Goal: Task Accomplishment & Management: Manage account settings

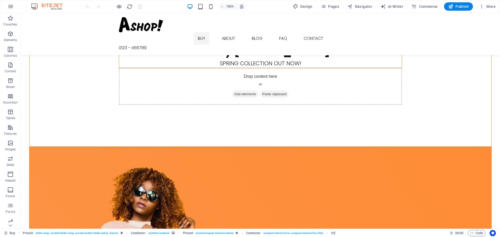
scroll to position [52, 0]
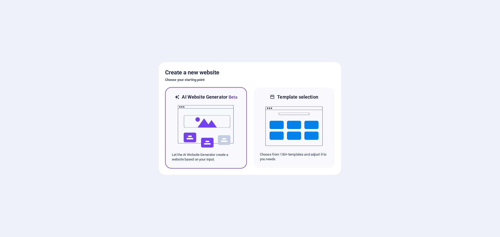
click at [219, 130] on img at bounding box center [205, 127] width 57 height 52
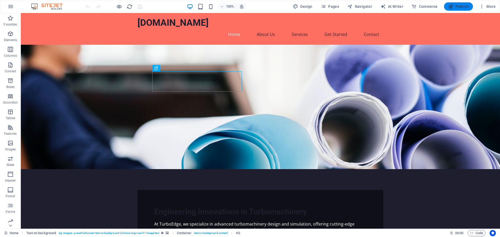
click at [463, 8] on span "Publish" at bounding box center [458, 6] width 21 height 5
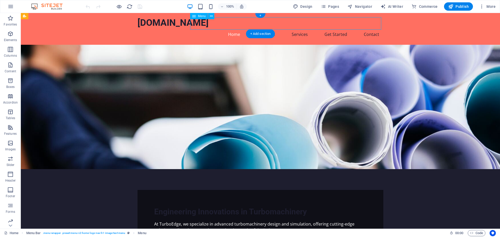
click at [369, 28] on nav "Home About Us Services Get Started Contact" at bounding box center [261, 34] width 246 height 13
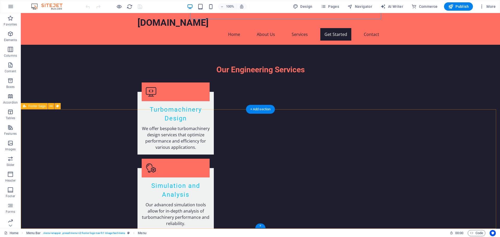
scroll to position [475, 0]
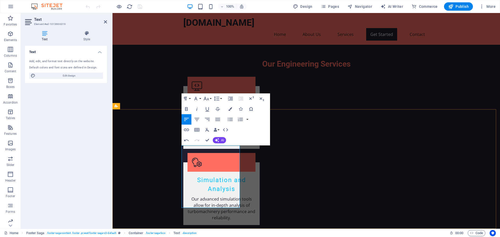
drag, startPoint x: 210, startPoint y: 154, endPoint x: 211, endPoint y: 150, distance: 4.5
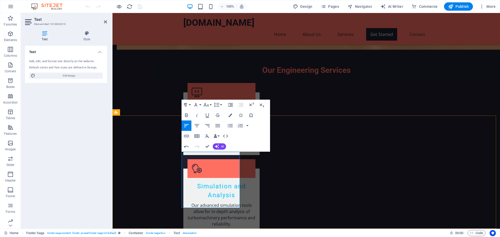
scroll to position [462, 0]
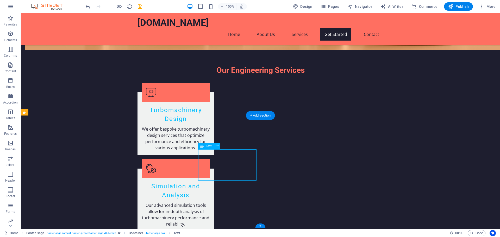
drag, startPoint x: 205, startPoint y: 153, endPoint x: 201, endPoint y: 153, distance: 4.5
click at [217, 146] on icon at bounding box center [217, 146] width 3 height 5
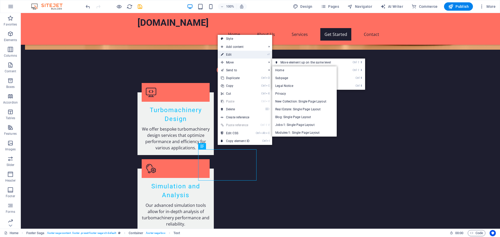
click at [235, 55] on link "⏎ Edit" at bounding box center [235, 55] width 35 height 8
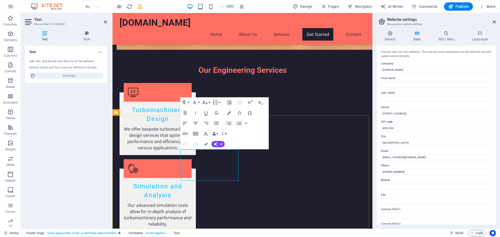
click at [416, 112] on input "123 Engineering Blvd" at bounding box center [436, 114] width 111 height 6
click at [402, 115] on input "123 Engineering Blvd" at bounding box center [436, 114] width 111 height 6
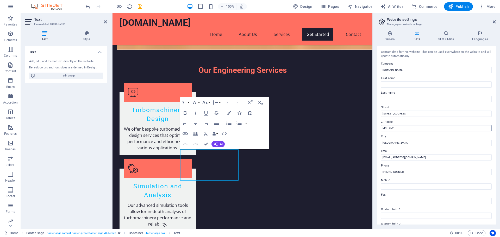
type input "[STREET_ADDRESS]"
click at [401, 126] on input "M5H 2N2" at bounding box center [436, 128] width 111 height 6
type input "H9R2Z7"
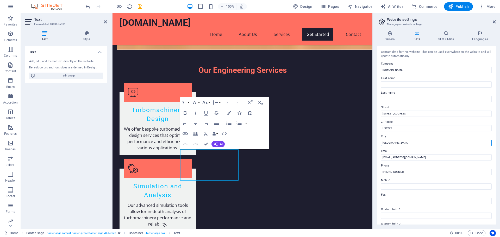
click at [398, 142] on input "Toronto" at bounding box center [436, 143] width 111 height 6
type input "[GEOGRAPHIC_DATA]"
click at [392, 156] on input "[EMAIL_ADDRESS][DOMAIN_NAME]" at bounding box center [436, 158] width 111 height 6
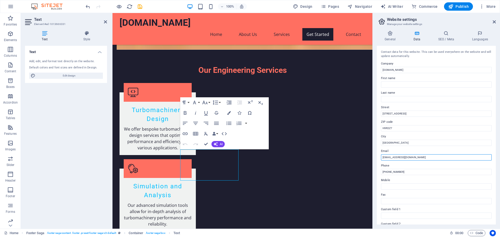
click at [397, 156] on input "[EMAIL_ADDRESS][DOMAIN_NAME]" at bounding box center [436, 158] width 111 height 6
click at [399, 170] on input "(416) 555-1234" at bounding box center [436, 172] width 111 height 6
click at [385, 173] on input "(416) 555-1234" at bounding box center [436, 172] width 111 height 6
click at [392, 171] on input "(514) 555-1234" at bounding box center [436, 172] width 111 height 6
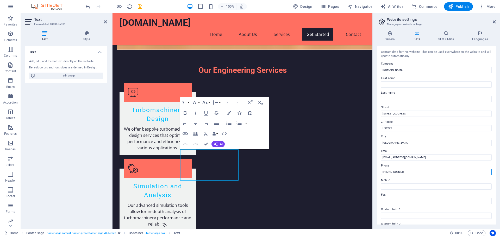
click at [392, 171] on input "(514) 555-1234" at bounding box center [436, 172] width 111 height 6
click at [398, 171] on input "(514) 583-1234" at bounding box center [436, 172] width 111 height 6
type input "[PHONE_NUMBER]"
click at [396, 186] on input "Mobile" at bounding box center [436, 187] width 111 height 6
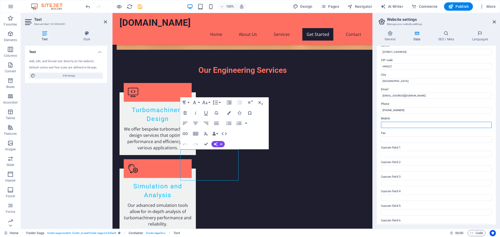
scroll to position [71, 0]
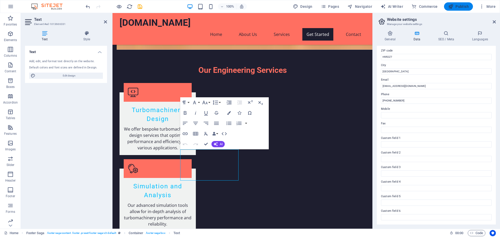
click at [460, 7] on span "Publish" at bounding box center [458, 6] width 21 height 5
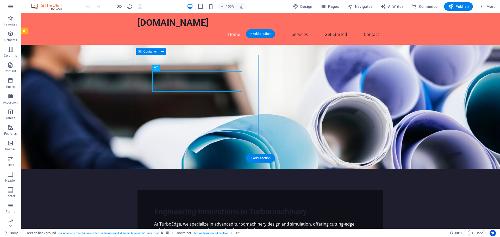
click at [246, 190] on div "Engineering Innovations in Turbomachinery At TurboEdge, we specialize in advanc…" at bounding box center [261, 220] width 246 height 60
click at [148, 51] on span "Container" at bounding box center [151, 51] width 14 height 3
click at [164, 51] on icon at bounding box center [162, 51] width 3 height 5
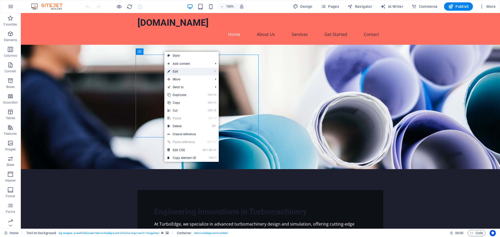
click at [174, 70] on link "⏎ Edit" at bounding box center [181, 72] width 35 height 8
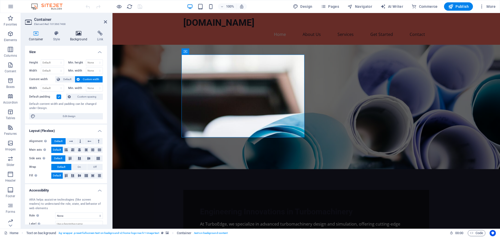
click at [80, 37] on h4 "Background" at bounding box center [79, 36] width 27 height 11
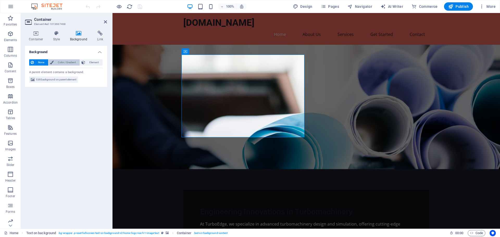
click at [67, 63] on span "Color / Gradient" at bounding box center [66, 62] width 23 height 6
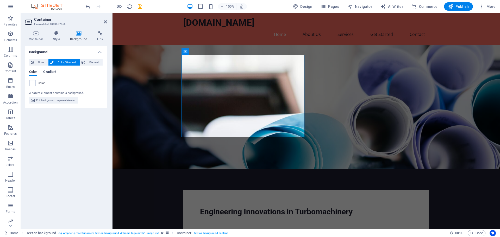
click at [49, 72] on span "Gradient" at bounding box center [49, 72] width 13 height 7
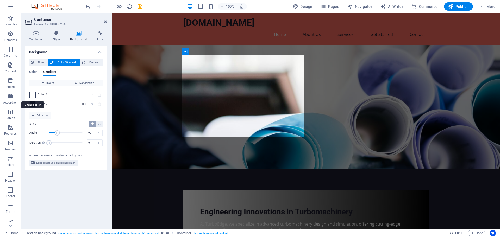
click at [33, 95] on span at bounding box center [33, 95] width 6 height 6
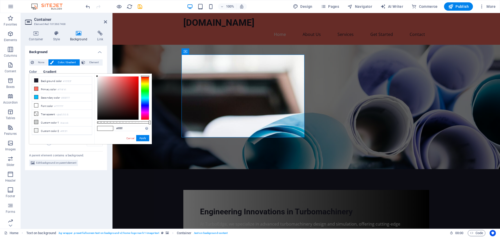
click at [145, 104] on div at bounding box center [145, 98] width 8 height 44
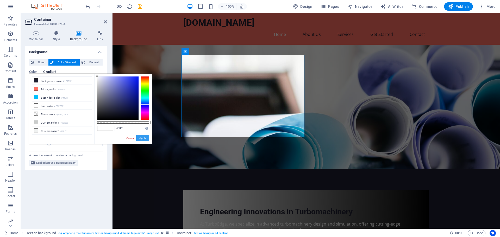
click at [142, 139] on button "Apply" at bounding box center [142, 138] width 13 height 6
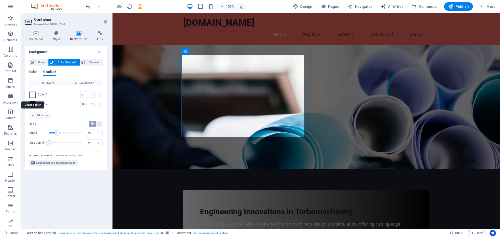
click at [32, 94] on span at bounding box center [33, 95] width 6 height 6
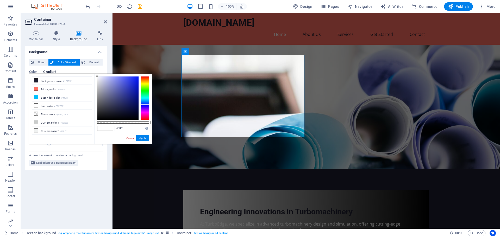
click at [145, 95] on div at bounding box center [145, 98] width 8 height 44
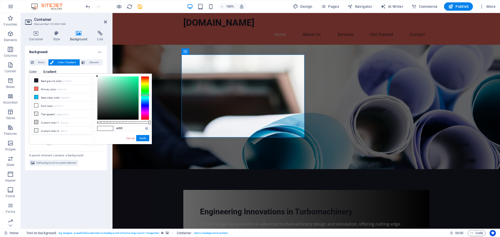
click at [147, 91] on div at bounding box center [145, 98] width 8 height 44
click at [147, 91] on div at bounding box center [145, 90] width 8 height 1
click at [128, 93] on div at bounding box center [117, 98] width 41 height 43
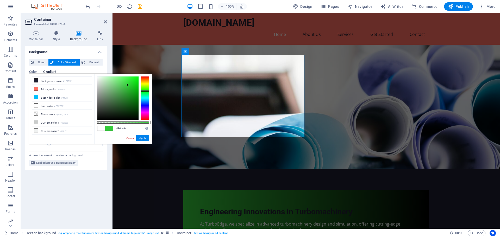
click at [128, 85] on div at bounding box center [117, 98] width 41 height 43
click at [142, 139] on button "Apply" at bounding box center [142, 138] width 13 height 6
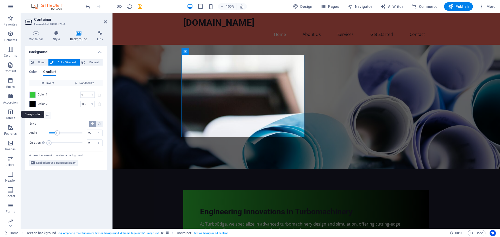
click at [30, 103] on span at bounding box center [33, 104] width 6 height 6
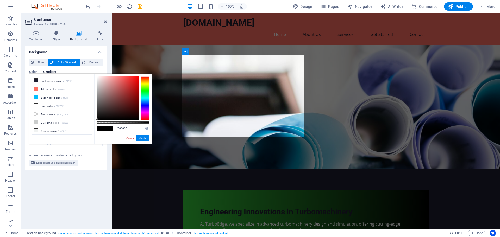
type input "#d31313"
click at [135, 84] on div at bounding box center [117, 98] width 41 height 43
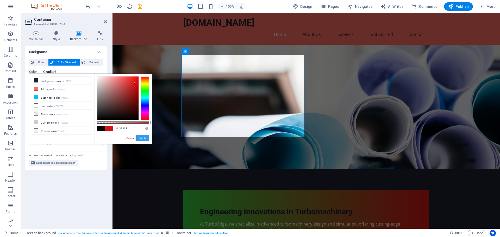
click at [144, 137] on button "Apply" at bounding box center [142, 138] width 13 height 6
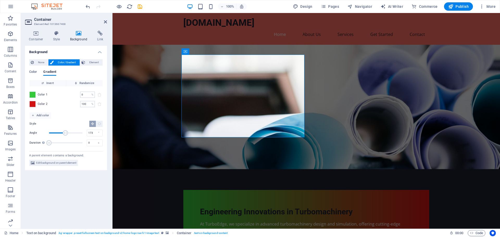
type input "170"
drag, startPoint x: 58, startPoint y: 134, endPoint x: 65, endPoint y: 133, distance: 6.8
click at [65, 133] on span "Angle" at bounding box center [65, 133] width 5 height 5
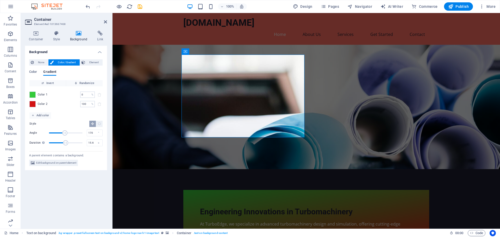
type input "15.8"
drag, startPoint x: 50, startPoint y: 143, endPoint x: 67, endPoint y: 141, distance: 17.3
click at [67, 141] on span "Duration" at bounding box center [65, 142] width 5 height 5
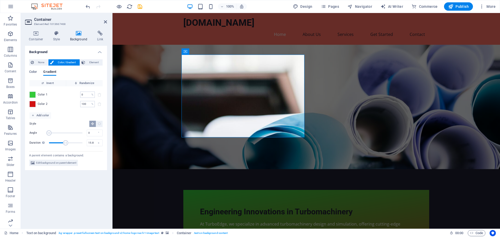
drag, startPoint x: 65, startPoint y: 133, endPoint x: 48, endPoint y: 133, distance: 17.5
click at [48, 133] on span "Angle" at bounding box center [48, 133] width 5 height 5
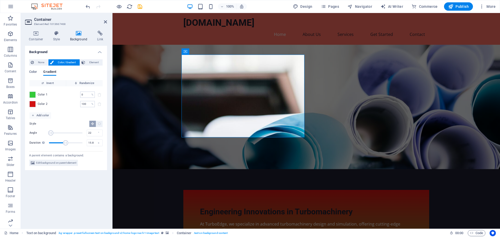
drag, startPoint x: 48, startPoint y: 133, endPoint x: 51, endPoint y: 133, distance: 3.2
click at [51, 133] on span "Angle" at bounding box center [50, 133] width 5 height 5
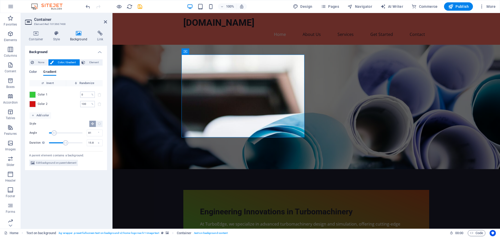
drag, startPoint x: 51, startPoint y: 133, endPoint x: 57, endPoint y: 134, distance: 5.5
click at [57, 134] on span "Angle" at bounding box center [54, 133] width 5 height 5
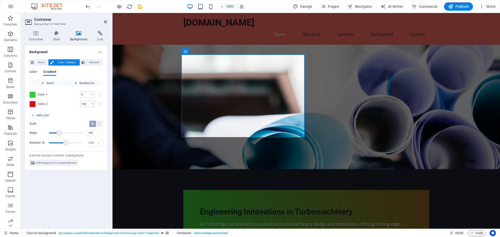
click at [59, 134] on span "Angle" at bounding box center [59, 133] width 5 height 5
type input "78"
drag, startPoint x: 59, startPoint y: 134, endPoint x: 56, endPoint y: 133, distance: 2.9
click at [56, 133] on span "Angle" at bounding box center [56, 133] width 5 height 5
drag, startPoint x: 65, startPoint y: 142, endPoint x: 60, endPoint y: 143, distance: 4.5
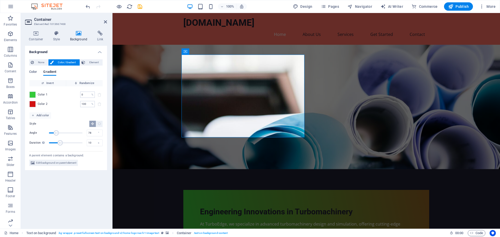
click at [60, 143] on span "Duration" at bounding box center [60, 142] width 5 height 5
type input "12.6"
drag, startPoint x: 60, startPoint y: 142, endPoint x: 63, endPoint y: 143, distance: 3.2
click at [63, 143] on span "Duration" at bounding box center [62, 142] width 5 height 5
click at [430, 83] on figure at bounding box center [307, 107] width 388 height 125
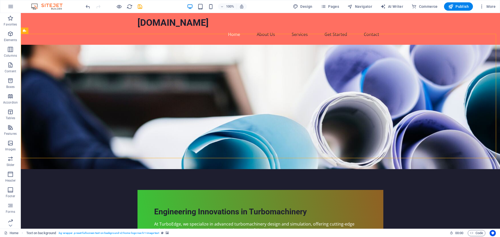
click at [412, 84] on figure at bounding box center [260, 107] width 479 height 125
click at [445, 61] on figure at bounding box center [260, 107] width 479 height 125
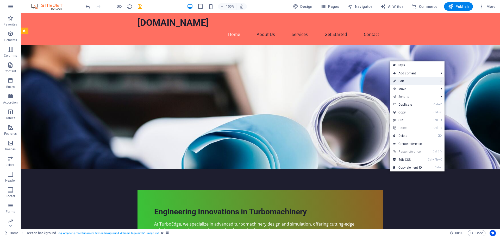
click at [415, 79] on link "⏎ Edit" at bounding box center [407, 81] width 35 height 8
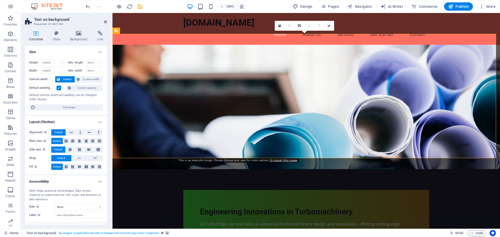
click at [361, 72] on figure at bounding box center [307, 107] width 388 height 125
click at [85, 34] on icon at bounding box center [78, 33] width 25 height 5
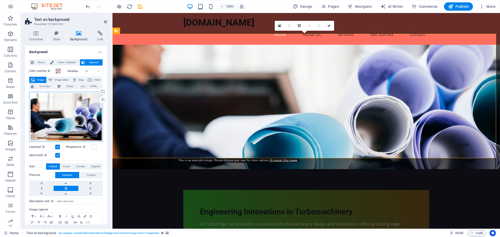
click at [76, 106] on div "Drag files here, click to choose files or select files from Files or our free s…" at bounding box center [66, 117] width 74 height 50
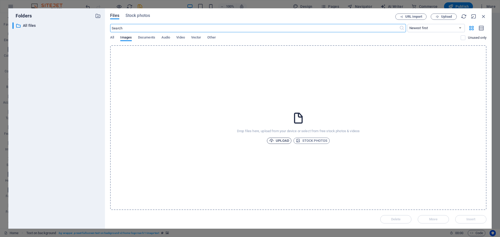
click at [279, 140] on span "Upload" at bounding box center [279, 141] width 20 height 6
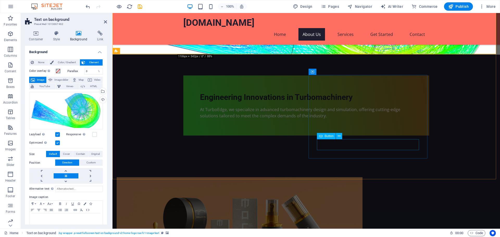
scroll to position [104, 0]
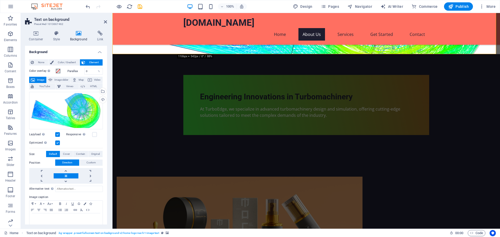
click at [293, 177] on figure at bounding box center [240, 219] width 246 height 84
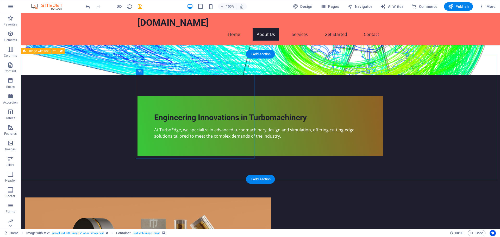
click at [249, 198] on figure at bounding box center [148, 240] width 246 height 84
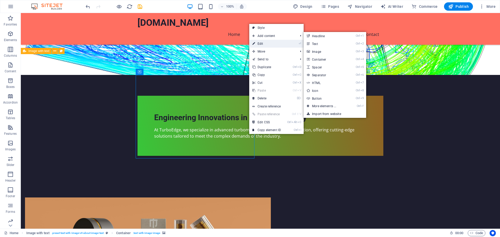
click at [279, 42] on link "⏎ Edit" at bounding box center [266, 44] width 35 height 8
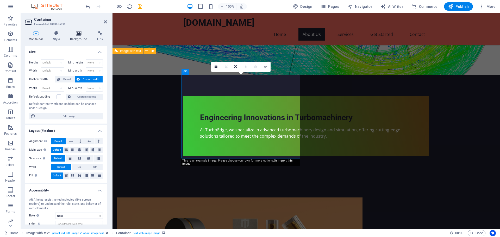
click at [76, 33] on icon at bounding box center [78, 33] width 25 height 5
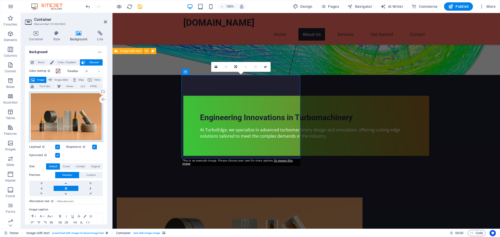
click at [73, 112] on div "Drag files here, click to choose files or select files from Files or our free s…" at bounding box center [66, 117] width 74 height 50
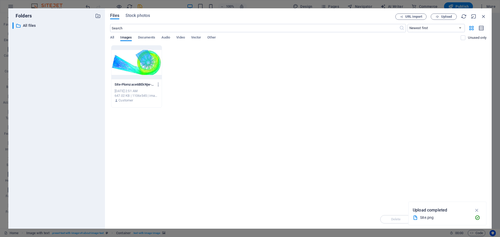
click at [432, 215] on div "Site.png" at bounding box center [447, 218] width 69 height 7
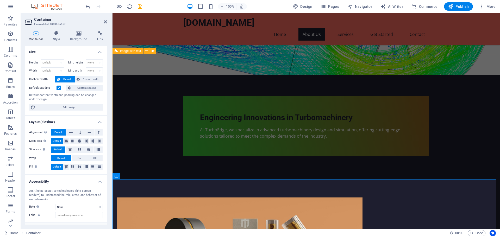
click at [293, 198] on figure at bounding box center [240, 240] width 246 height 84
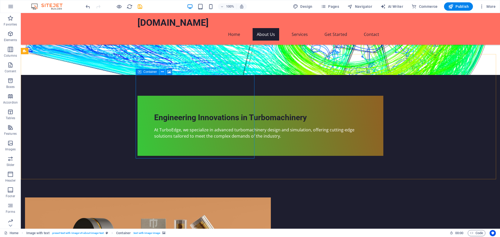
click at [162, 72] on icon at bounding box center [162, 71] width 3 height 5
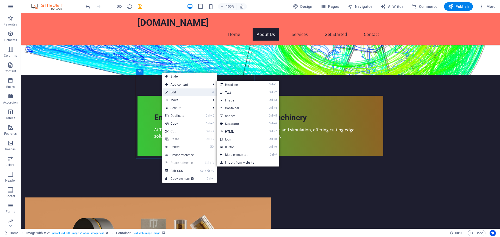
click at [170, 90] on link "⏎ Edit" at bounding box center [179, 93] width 35 height 8
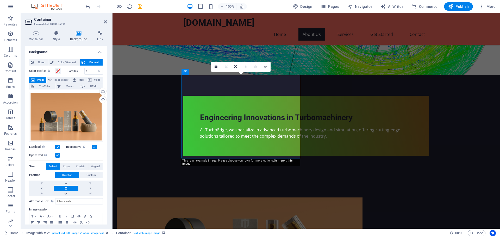
click at [77, 34] on icon at bounding box center [78, 33] width 25 height 5
click at [87, 106] on div "Drag files here, click to choose files or select files from Files or our free s…" at bounding box center [66, 117] width 74 height 50
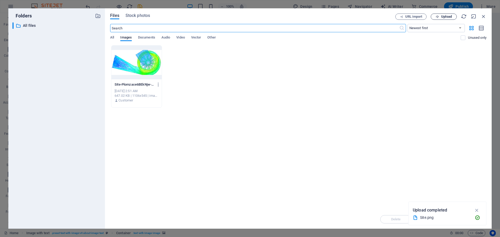
click at [447, 18] on span "Upload" at bounding box center [446, 16] width 11 height 3
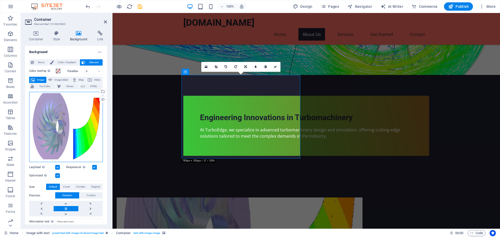
click at [78, 120] on div "Drag files here, click to choose files or select files from Files or our free s…" at bounding box center [66, 127] width 74 height 71
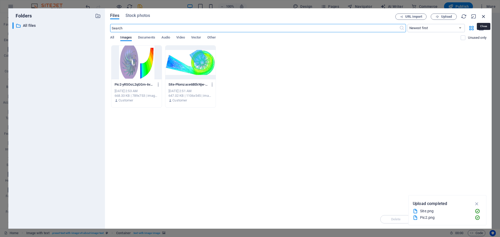
click at [483, 15] on icon "button" at bounding box center [484, 17] width 6 height 6
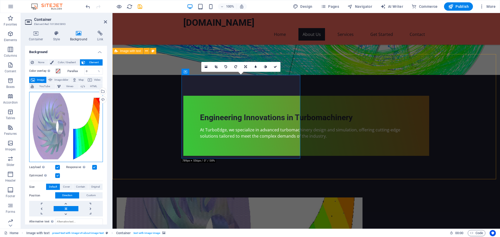
drag, startPoint x: 159, startPoint y: 147, endPoint x: 239, endPoint y: 122, distance: 83.2
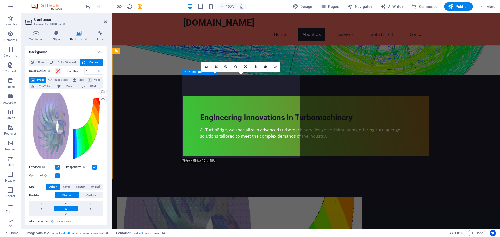
click at [461, 5] on span "Publish" at bounding box center [458, 6] width 21 height 5
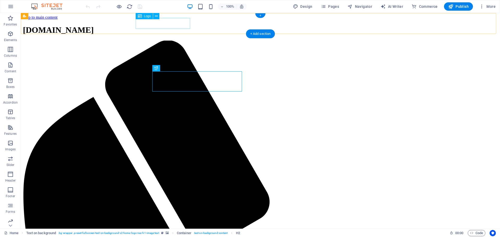
click at [153, 25] on div "[DOMAIN_NAME]" at bounding box center [260, 30] width 475 height 10
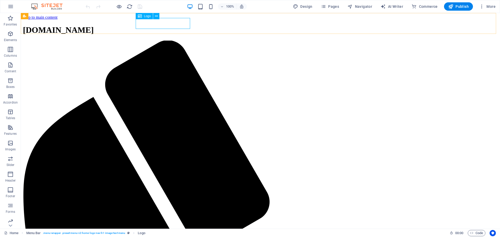
click at [146, 17] on span "Logo" at bounding box center [147, 16] width 7 height 3
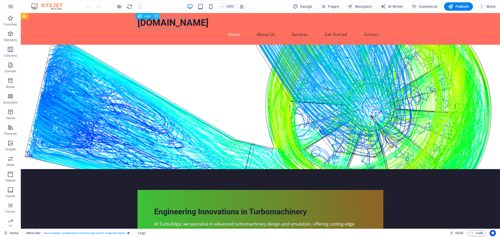
click at [156, 15] on icon at bounding box center [156, 16] width 3 height 5
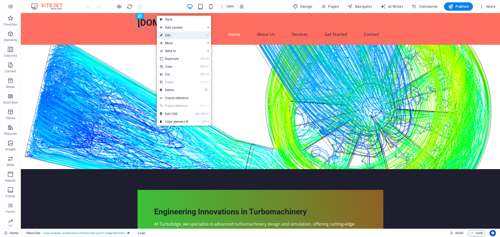
click at [168, 35] on link "⏎ Edit" at bounding box center [174, 36] width 35 height 8
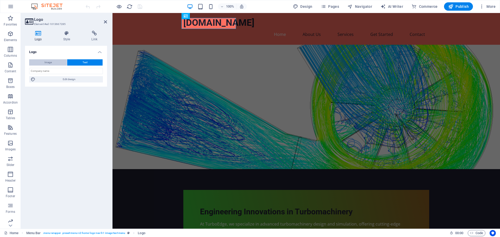
click at [56, 62] on button "Image" at bounding box center [48, 62] width 38 height 6
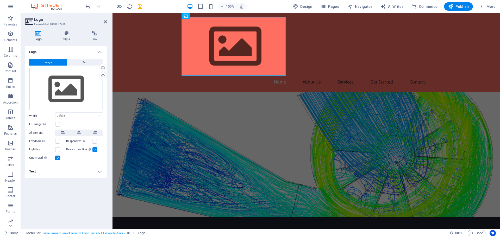
click at [68, 92] on div "Drag files here, click to choose files or select files from Files or our free s…" at bounding box center [66, 89] width 74 height 43
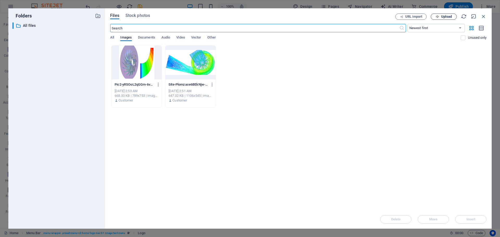
click at [447, 16] on span "Upload" at bounding box center [446, 16] width 11 height 3
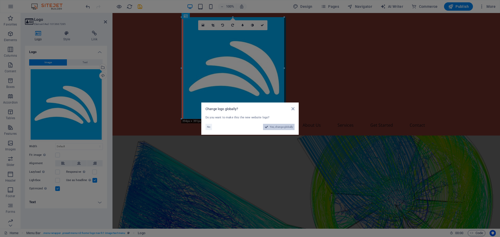
click at [284, 128] on span "Yes, change globally" at bounding box center [281, 127] width 23 height 6
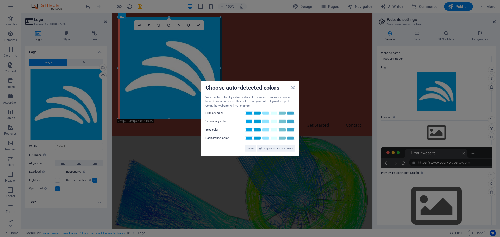
click at [291, 90] on div "Choose auto-detected colors" at bounding box center [250, 87] width 89 height 5
click at [295, 88] on div "Choose auto-detected colors We've automatically extracted a set of colors from …" at bounding box center [249, 118] width 97 height 75
click at [274, 147] on span "Apply new website colors" at bounding box center [278, 149] width 29 height 6
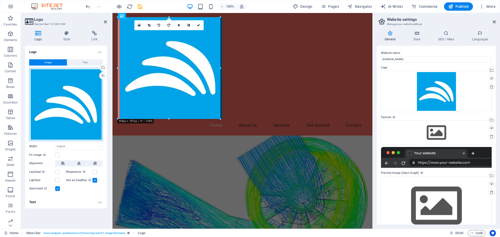
click at [71, 80] on div "Drag files here, click to choose files or select files from Files or our free s…" at bounding box center [66, 104] width 74 height 73
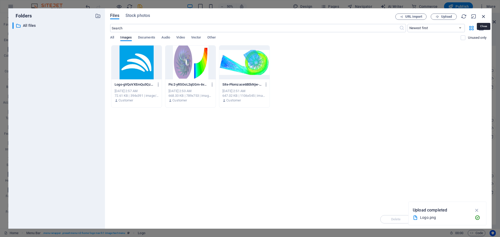
click at [485, 18] on icon "button" at bounding box center [484, 17] width 6 height 6
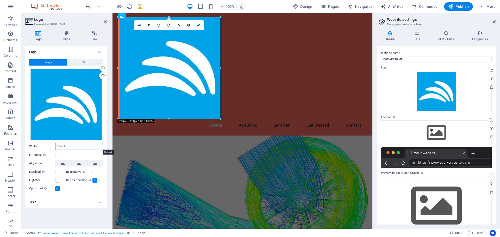
click at [77, 146] on select "Default auto px rem % em vh vw" at bounding box center [79, 147] width 47 height 6
select select "%"
click at [95, 144] on select "Default auto px rem % em vh vw" at bounding box center [79, 147] width 47 height 6
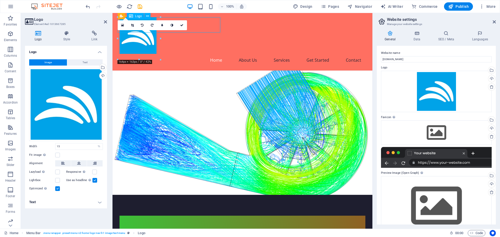
drag, startPoint x: 200, startPoint y: 24, endPoint x: 207, endPoint y: 23, distance: 6.8
click at [207, 23] on div at bounding box center [243, 35] width 246 height 37
click at [57, 155] on label at bounding box center [57, 155] width 5 height 5
click at [0, 0] on input "Fit image Automatically fit image to a fixed width and height" at bounding box center [0, 0] width 0 height 0
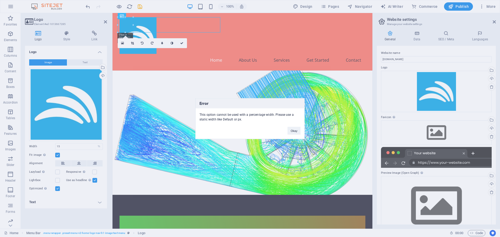
click at [77, 163] on div "Error This option cannot be used with a percentage width. Please use a static w…" at bounding box center [250, 118] width 500 height 237
click at [294, 132] on button "Okay" at bounding box center [294, 131] width 13 height 8
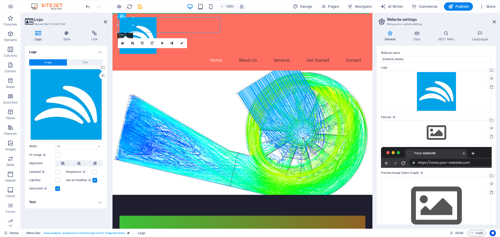
drag, startPoint x: 125, startPoint y: 22, endPoint x: 127, endPoint y: 15, distance: 7.8
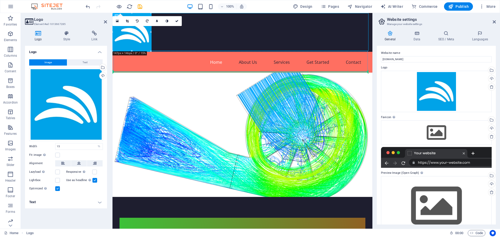
drag, startPoint x: 127, startPoint y: 33, endPoint x: 128, endPoint y: 63, distance: 30.0
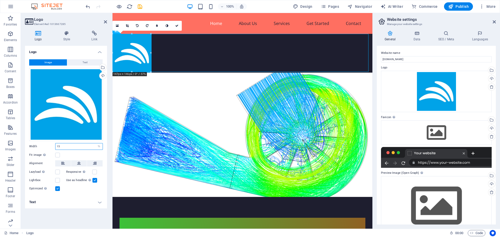
click at [74, 147] on input "15" at bounding box center [79, 147] width 47 height 6
type input "10"
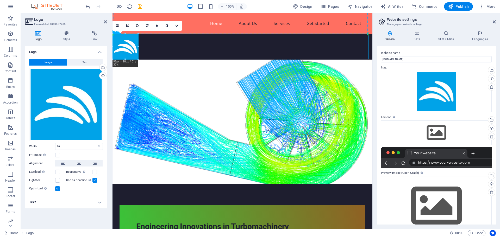
drag, startPoint x: 127, startPoint y: 50, endPoint x: 137, endPoint y: 23, distance: 28.6
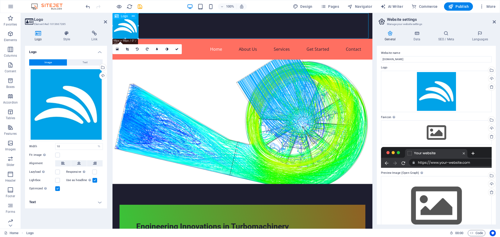
click at [128, 28] on div at bounding box center [243, 26] width 260 height 26
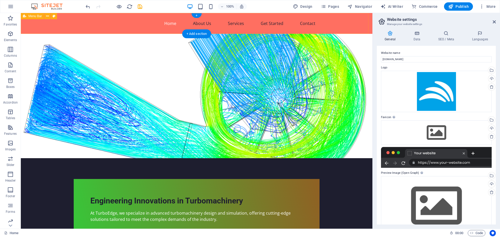
click at [50, 20] on div "Home About Us Services Get Started Contact" at bounding box center [197, 23] width 352 height 21
click at [47, 23] on div "Home About Us Services Get Started Contact" at bounding box center [197, 23] width 352 height 21
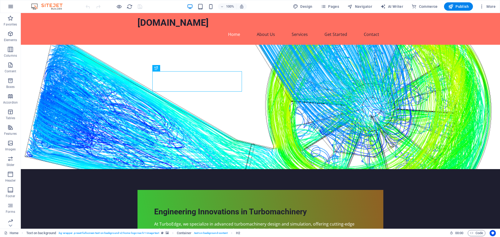
click at [10, 6] on icon "button" at bounding box center [11, 6] width 6 height 6
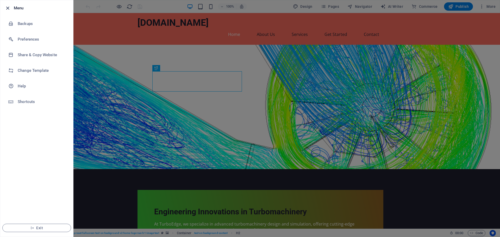
click at [6, 9] on icon "button" at bounding box center [8, 8] width 6 height 6
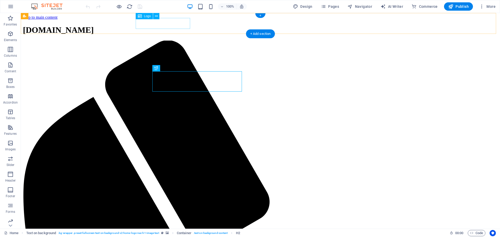
click at [150, 25] on div "[DOMAIN_NAME]" at bounding box center [260, 30] width 475 height 10
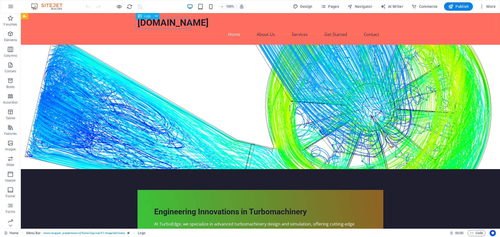
click at [144, 15] on span "Logo" at bounding box center [147, 16] width 7 height 3
click at [159, 16] on button at bounding box center [156, 16] width 6 height 6
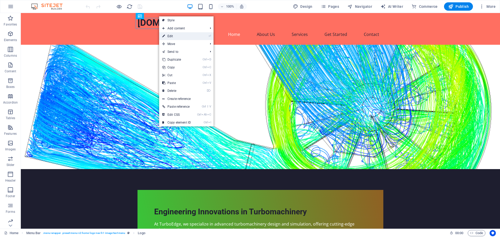
click at [191, 35] on link "⏎ Edit" at bounding box center [176, 36] width 35 height 8
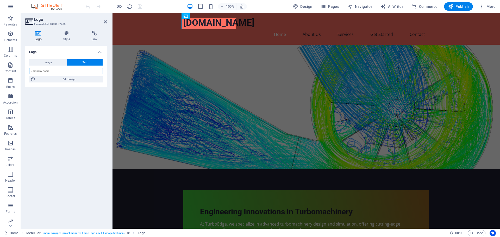
click at [71, 71] on input "text" at bounding box center [66, 71] width 74 height 6
type input "TurboEdge"
click at [80, 109] on div "Logo Image Text Drag files here, click to choose files or select files from Fil…" at bounding box center [66, 135] width 82 height 179
click at [69, 77] on span "Edit design" at bounding box center [69, 79] width 64 height 6
select select "px"
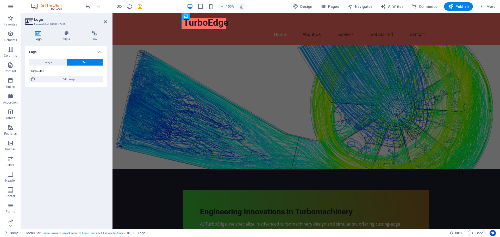
select select "200"
select select "px"
select select "rem"
select select "700"
select select "px"
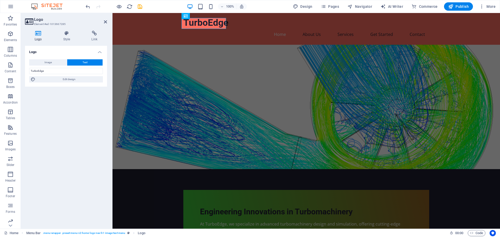
select select "rem"
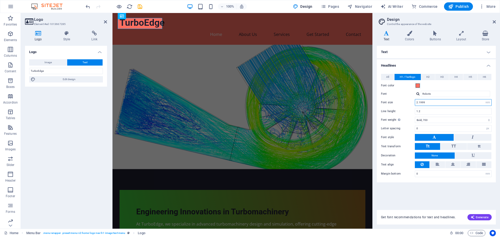
click at [437, 102] on input "2.1999" at bounding box center [453, 103] width 76 height 6
type input "2.5"
click at [442, 110] on input "1.2" at bounding box center [453, 111] width 76 height 6
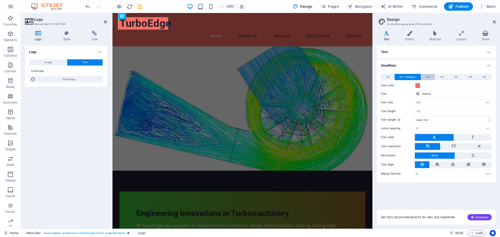
click at [429, 77] on span "H2" at bounding box center [428, 77] width 3 height 6
click at [413, 75] on span "H1 / Textlogo" at bounding box center [408, 77] width 16 height 6
click at [82, 98] on div "Logo Image Text Drag files here, click to choose files or select files from Fil…" at bounding box center [66, 135] width 82 height 179
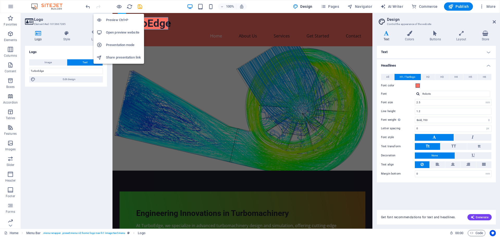
click at [118, 18] on h6 "Preview Ctrl+P" at bounding box center [123, 20] width 35 height 6
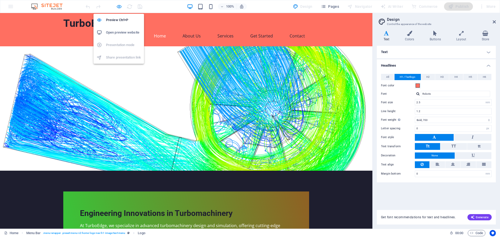
click at [118, 7] on icon "button" at bounding box center [119, 7] width 6 height 6
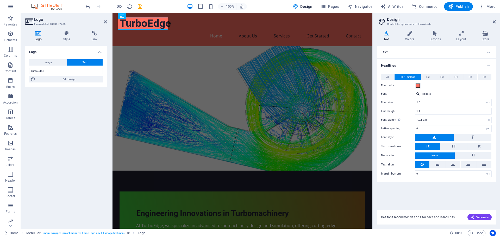
click at [70, 121] on div "Logo Image Text Drag files here, click to choose files or select files from Fil…" at bounding box center [66, 135] width 82 height 179
click at [173, 208] on div "Engineering Innovations in Turbomachinery" at bounding box center [242, 213] width 213 height 10
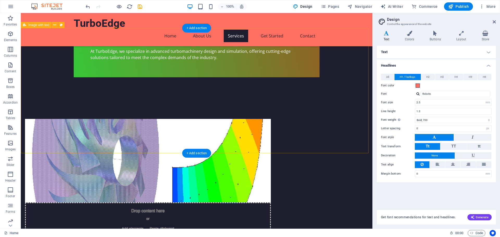
scroll to position [235, 0]
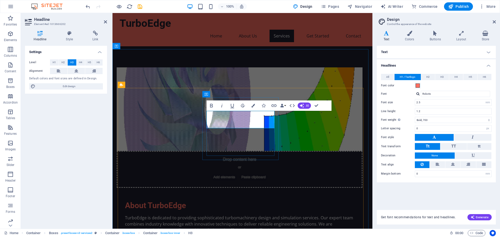
click at [497, 23] on aside "Design Control the appearance of the website Variants Text Colors Buttons Layou…" at bounding box center [437, 121] width 128 height 216
click at [494, 21] on icon at bounding box center [494, 22] width 3 height 4
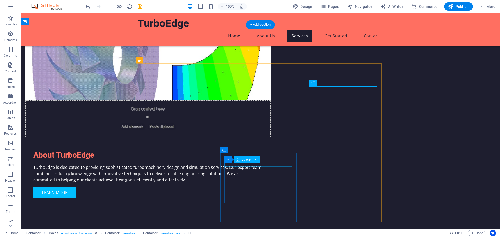
scroll to position [287, 0]
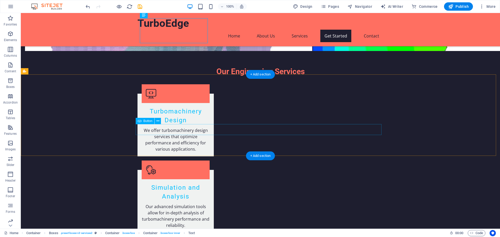
scroll to position [470, 0]
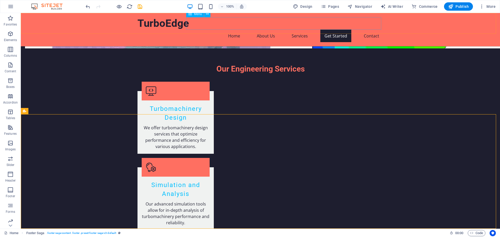
click at [267, 30] on nav "Home About Us Services Get Started Contact" at bounding box center [261, 36] width 246 height 13
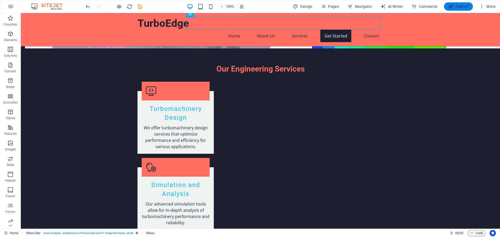
click at [464, 5] on span "Publish" at bounding box center [458, 6] width 21 height 5
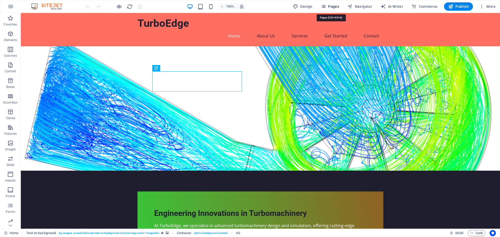
click at [329, 5] on span "Pages" at bounding box center [330, 6] width 18 height 5
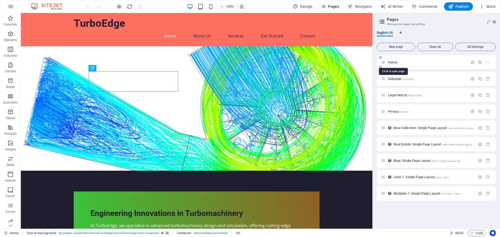
click at [395, 63] on span "Home /" at bounding box center [393, 62] width 11 height 4
click at [471, 61] on icon "button" at bounding box center [473, 62] width 4 height 4
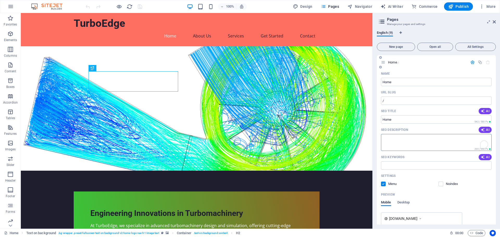
click at [404, 143] on textarea "SEO Description" at bounding box center [436, 142] width 111 height 17
type textarea "T"
type textarea "Centrifugal compressor design and optimization"
click at [398, 167] on input "SEO Keywords" at bounding box center [436, 166] width 111 height 8
click at [487, 157] on span "AI" at bounding box center [485, 157] width 9 height 4
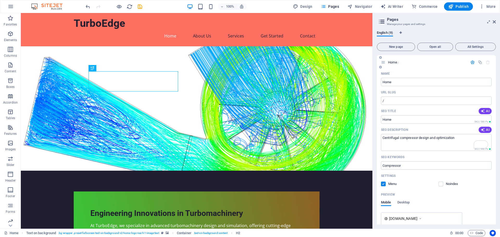
type input "turbomachinery design, engineering solutions, performance optimization, simulat…"
click at [414, 167] on input "turbomachinery design, engineering solutions, performance optimization, simulat…" at bounding box center [436, 166] width 111 height 8
click at [428, 165] on input "turbomachinery design, engineering solutions, performance optimization, simulat…" at bounding box center [436, 166] width 111 height 8
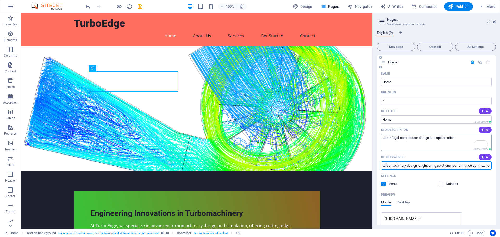
scroll to position [78, 0]
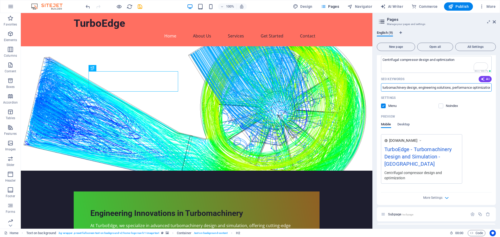
click at [422, 139] on icon at bounding box center [421, 140] width 4 height 5
click at [422, 142] on icon at bounding box center [421, 140] width 4 height 5
click at [428, 196] on span "More Settings" at bounding box center [432, 198] width 19 height 4
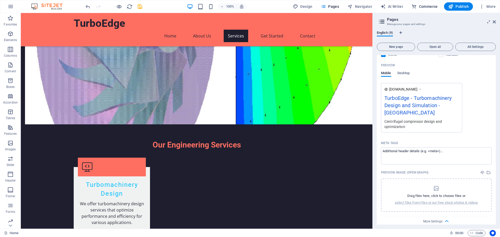
scroll to position [365, 0]
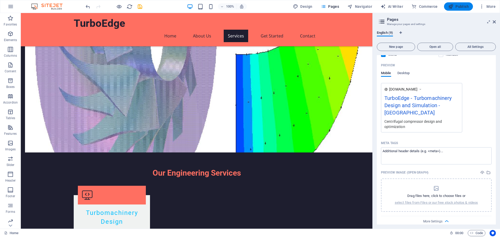
click at [450, 5] on icon "button" at bounding box center [450, 6] width 5 height 5
